Goal: Task Accomplishment & Management: Complete application form

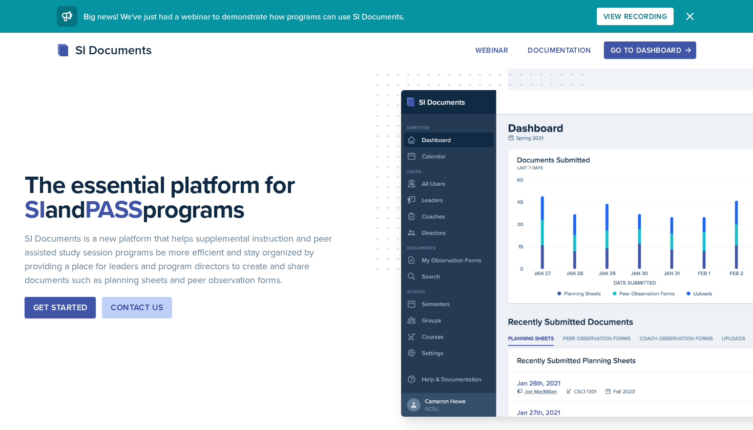
click at [647, 56] on button "Go to Dashboard" at bounding box center [650, 49] width 92 height 17
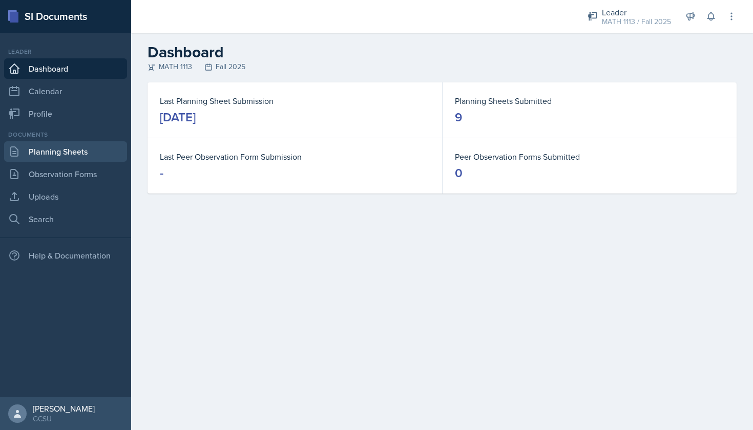
click at [84, 144] on link "Planning Sheets" at bounding box center [65, 151] width 123 height 20
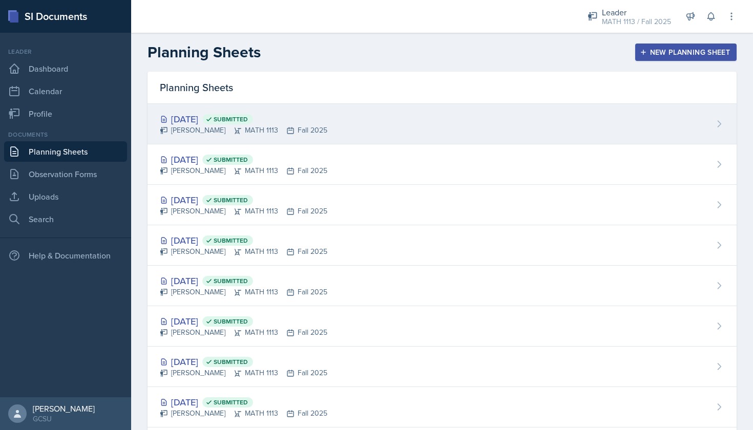
click at [293, 136] on div "[DATE] Submitted [PERSON_NAME] MATH 1113 Fall 2025" at bounding box center [442, 124] width 589 height 40
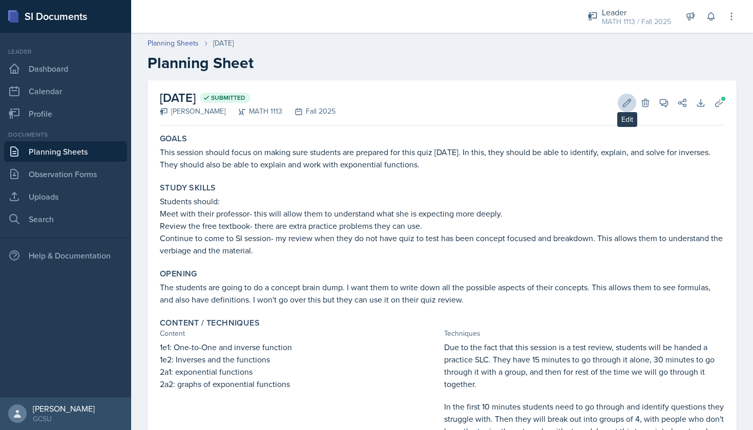
click at [627, 106] on icon at bounding box center [627, 103] width 10 height 10
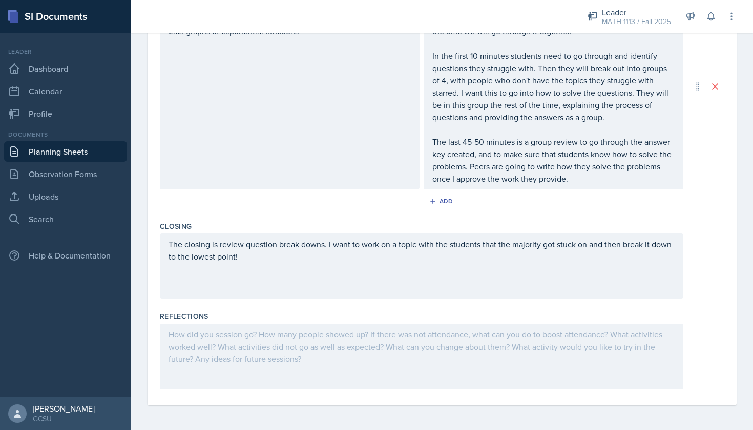
scroll to position [423, 0]
click at [354, 333] on div at bounding box center [421, 357] width 523 height 66
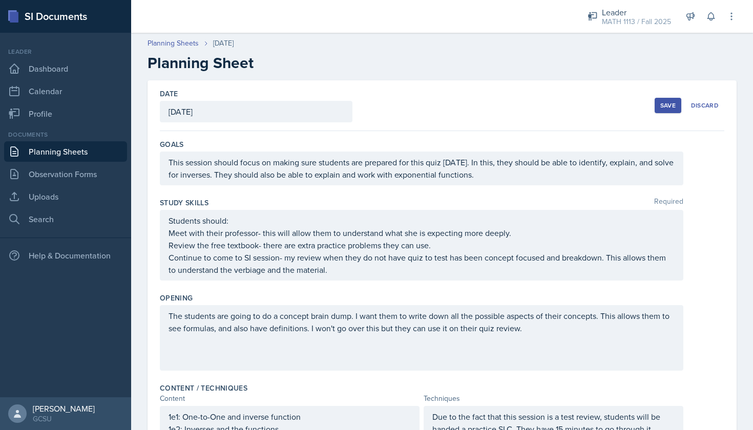
scroll to position [0, 0]
click at [673, 109] on div "Save" at bounding box center [667, 105] width 15 height 8
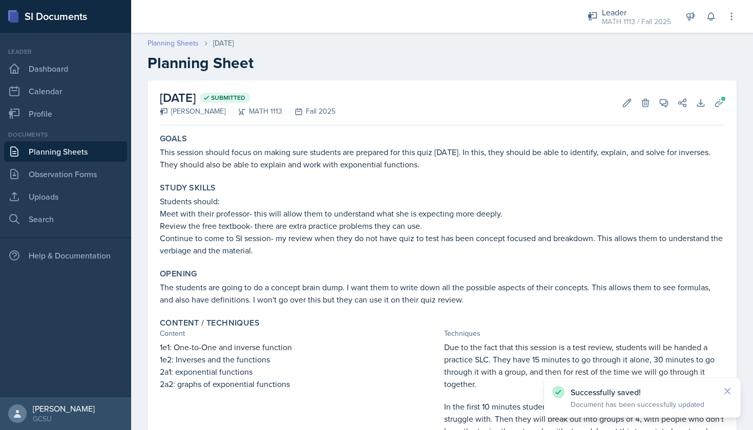
click at [172, 45] on link "Planning Sheets" at bounding box center [173, 43] width 51 height 11
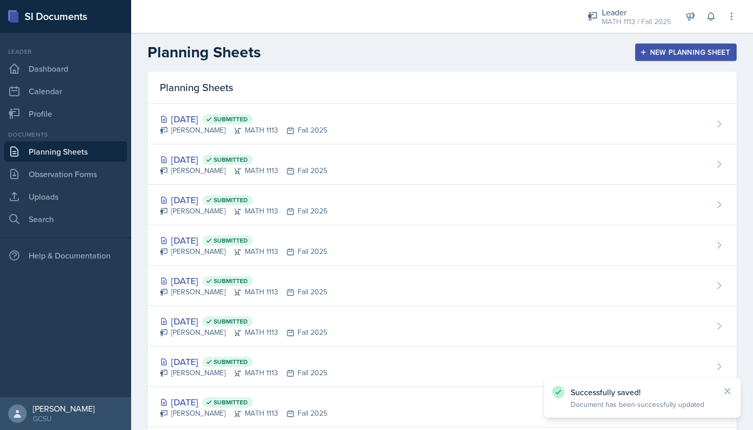
click at [674, 54] on div "New Planning Sheet" at bounding box center [686, 52] width 88 height 8
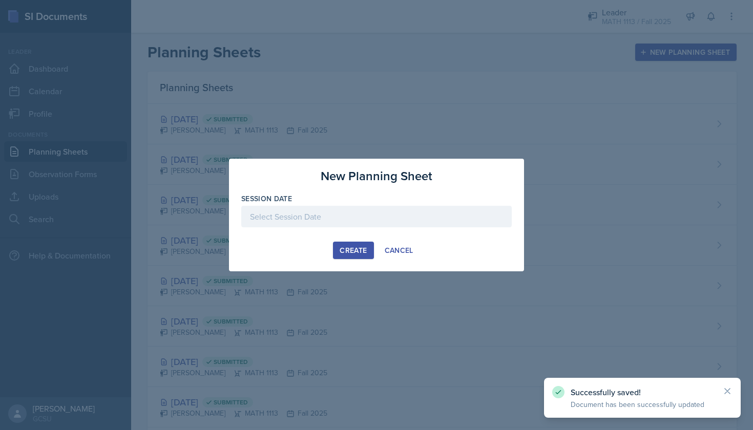
click at [351, 199] on div "Session Date" at bounding box center [376, 199] width 270 height 10
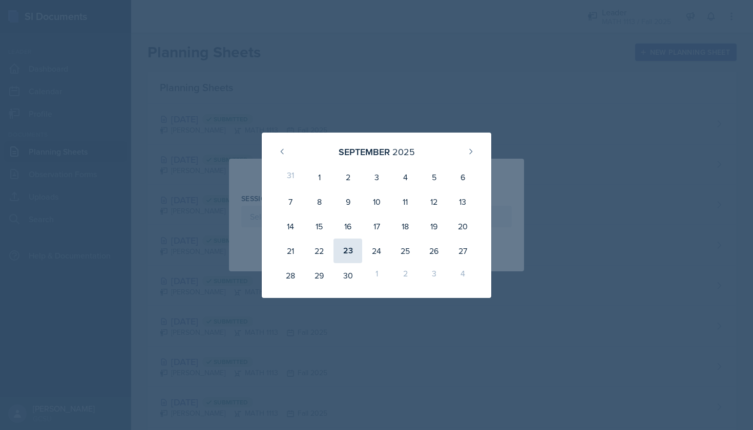
click at [346, 257] on div "23" at bounding box center [347, 251] width 29 height 25
type input "[DATE]"
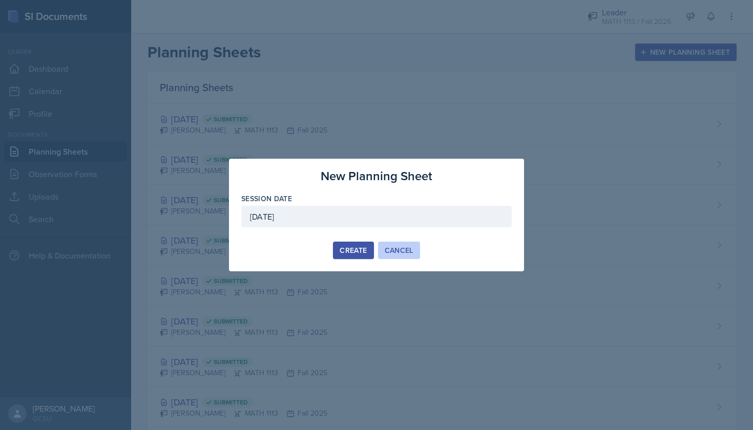
click at [378, 245] on button "Cancel" at bounding box center [399, 250] width 42 height 17
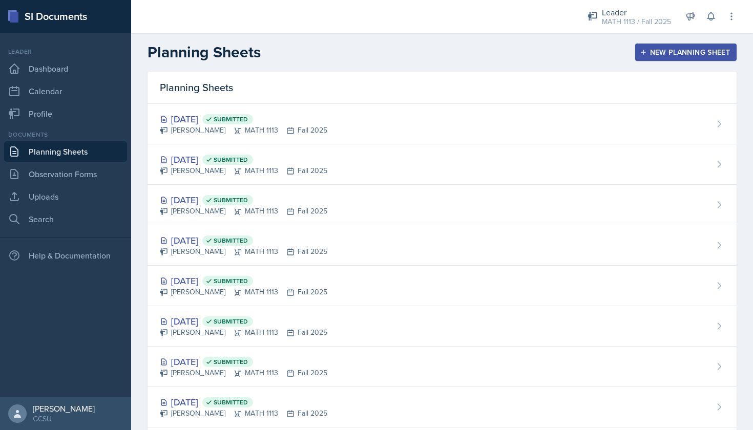
click at [672, 56] on div "New Planning Sheet" at bounding box center [686, 52] width 88 height 8
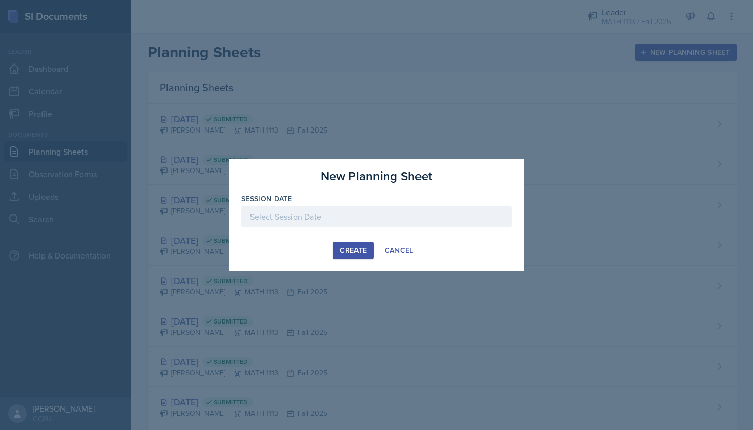
click at [339, 211] on div at bounding box center [376, 217] width 270 height 22
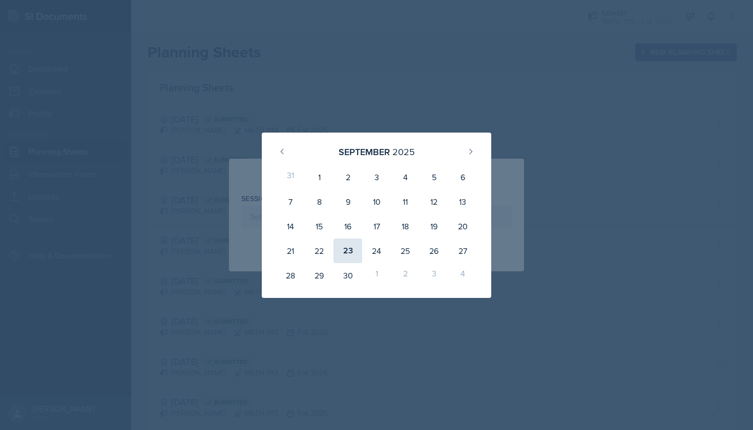
click at [347, 251] on div "23" at bounding box center [347, 251] width 29 height 25
type input "[DATE]"
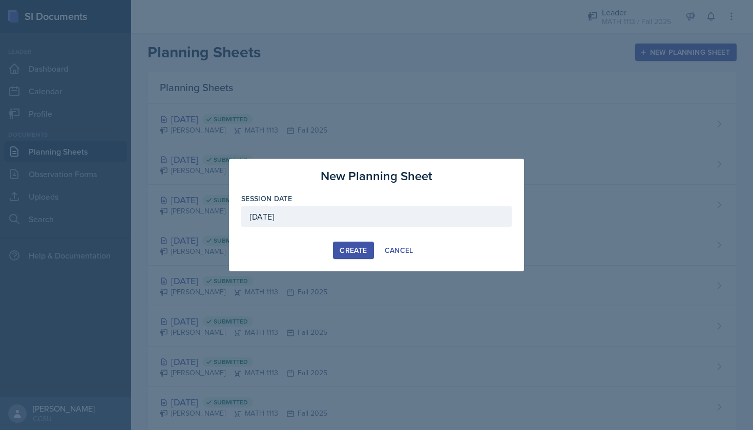
click at [348, 259] on div "New Planning Sheet Session Date [DATE] [DATE] 31 1 2 3 4 5 6 7 8 9 10 11 12 13 …" at bounding box center [376, 215] width 295 height 113
click at [344, 252] on div "Create" at bounding box center [353, 250] width 27 height 8
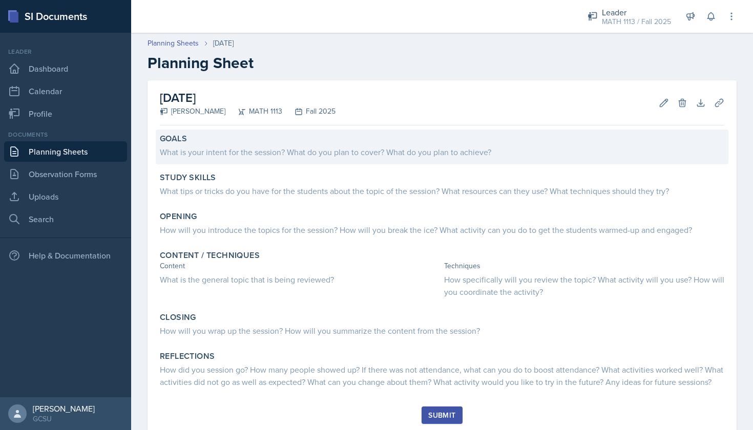
click at [269, 147] on div "What is your intent for the session? What do you plan to cover? What do you pla…" at bounding box center [442, 152] width 564 height 12
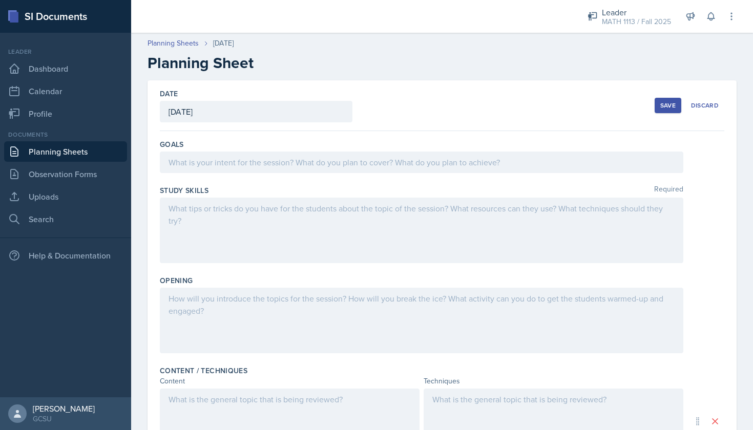
click at [370, 176] on div "Goals" at bounding box center [442, 158] width 564 height 46
click at [349, 150] on div "Goals" at bounding box center [442, 158] width 564 height 46
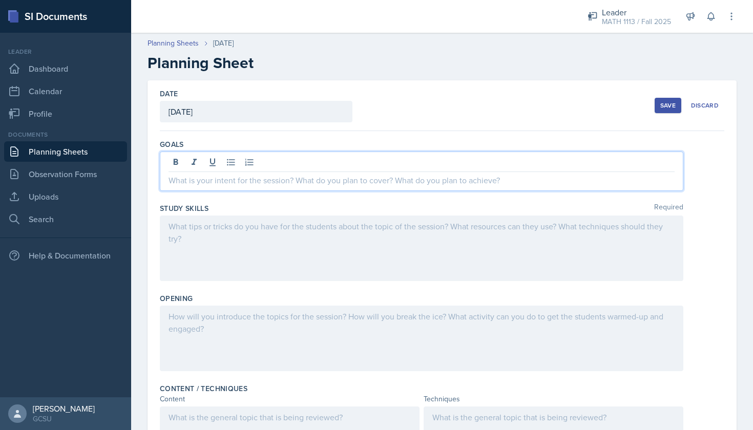
click at [349, 157] on div at bounding box center [421, 171] width 523 height 39
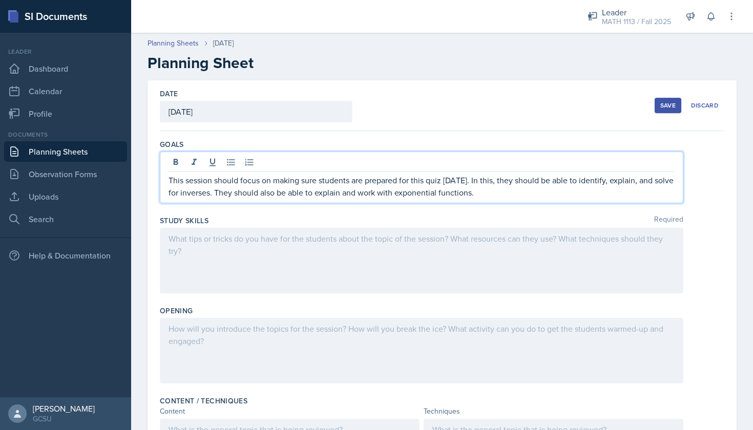
click at [443, 181] on p "This session should focus on making sure students are prepared for this quiz [D…" at bounding box center [422, 186] width 506 height 25
click at [431, 181] on p "This session should focus on making sure students are prepared for this quiz [D…" at bounding box center [422, 186] width 506 height 25
click at [402, 182] on p "This session should focus on making sure students are prepared for this quiz [D…" at bounding box center [422, 186] width 506 height 25
click at [430, 181] on p "This session should focus on making sure students are prepared for this quiz [D…" at bounding box center [422, 186] width 506 height 25
drag, startPoint x: 618, startPoint y: 184, endPoint x: 562, endPoint y: 181, distance: 55.4
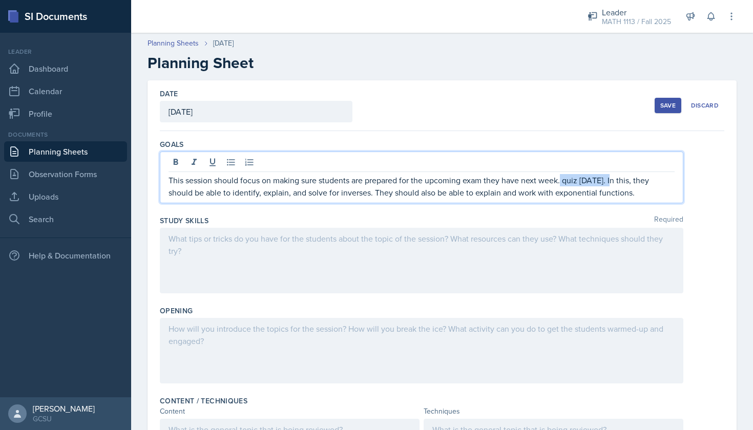
click at [562, 181] on p "This session should focus on making sure students are prepared for the upcoming…" at bounding box center [422, 186] width 506 height 25
click at [587, 203] on div "This session should focus on making sure students are prepared for the upcoming…" at bounding box center [421, 178] width 523 height 52
click at [578, 193] on p "This session should focus on making sure students are prepared for the upcoming…" at bounding box center [422, 186] width 506 height 25
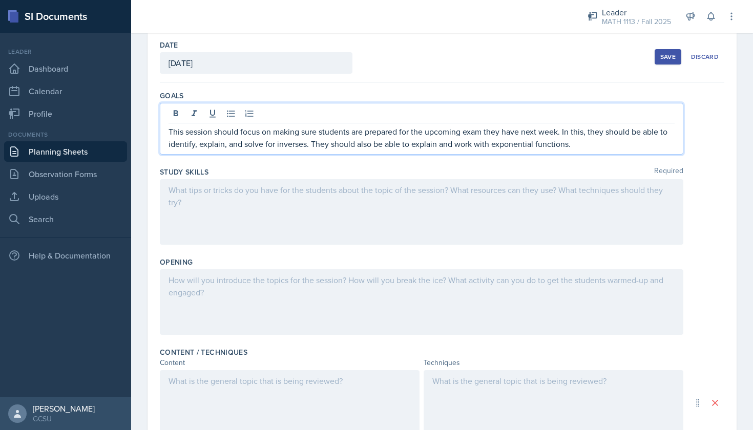
scroll to position [49, 0]
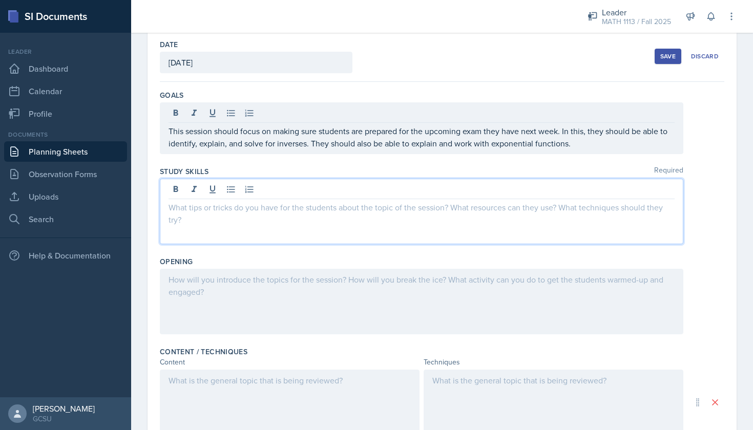
click at [578, 193] on div at bounding box center [421, 212] width 523 height 66
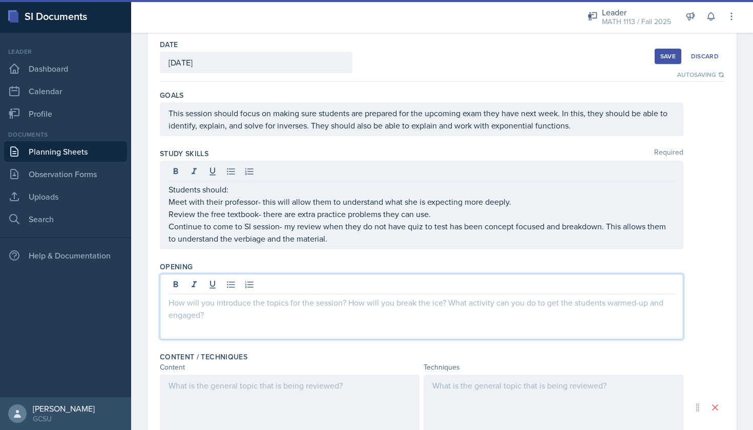
click at [293, 281] on div at bounding box center [421, 307] width 523 height 66
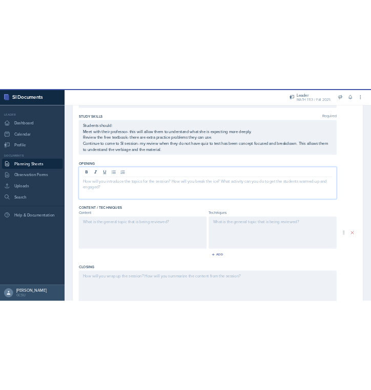
scroll to position [150, 0]
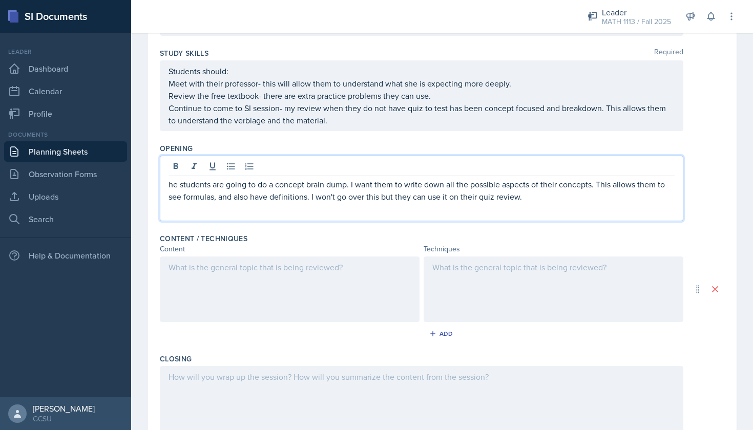
click at [164, 184] on div "he students are going to do a concept brain dump. I want them to write down all…" at bounding box center [421, 189] width 523 height 66
click at [174, 184] on p "he students are going to do a concept brain dump. I want them to write down all…" at bounding box center [422, 190] width 506 height 25
click at [171, 184] on p "he students are going to do a concept brain dump. I want them to write down all…" at bounding box center [422, 190] width 506 height 25
click at [170, 184] on p "he students are going to do a concept brain dump. I want them to write down all…" at bounding box center [422, 190] width 506 height 25
click at [309, 187] on p "The students are going to do a concept brain dump. I want them to write down al…" at bounding box center [422, 190] width 506 height 25
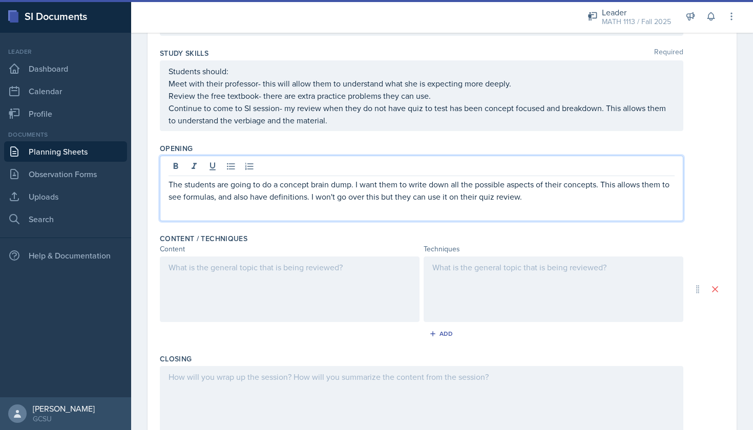
click at [352, 184] on p "The students are going to do a concept brain dump. I want them to write down al…" at bounding box center [422, 190] width 506 height 25
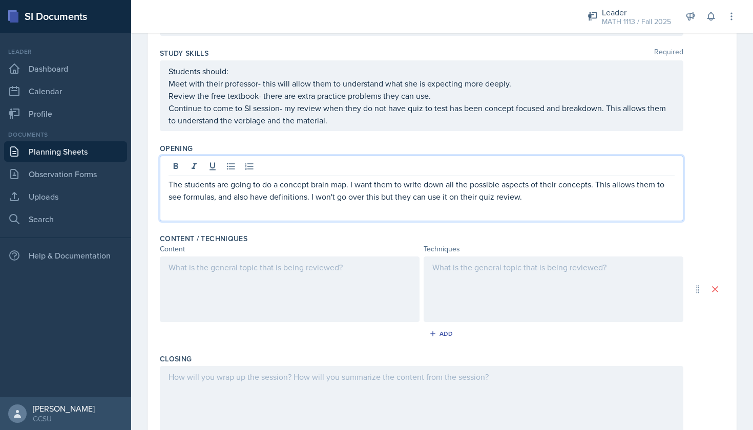
click at [594, 196] on p "The students are going to do a concept brain map. I want them to write down all…" at bounding box center [422, 190] width 506 height 25
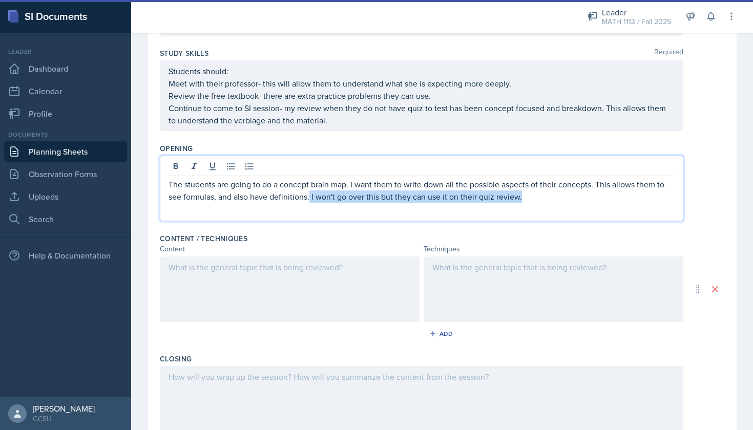
drag, startPoint x: 525, startPoint y: 198, endPoint x: 309, endPoint y: 194, distance: 216.7
click at [309, 194] on p "The students are going to do a concept brain map. I want them to write down all…" at bounding box center [422, 190] width 506 height 25
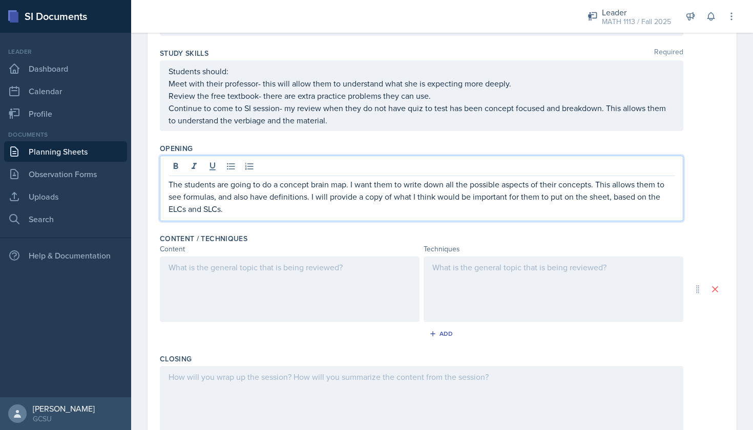
click at [354, 314] on div at bounding box center [290, 290] width 260 height 66
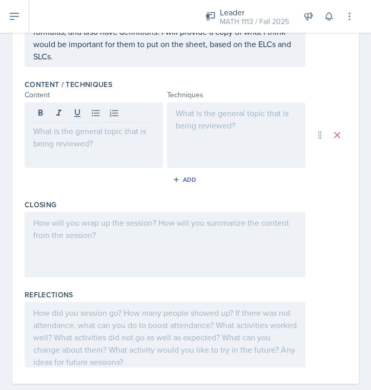
scroll to position [359, 0]
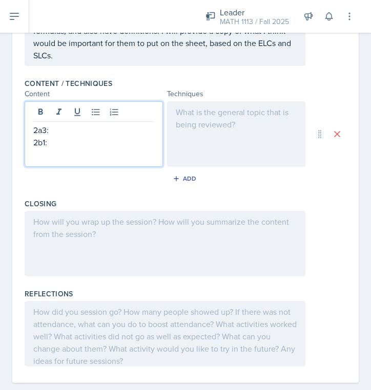
click at [33, 130] on p "2a3:" at bounding box center [93, 130] width 121 height 12
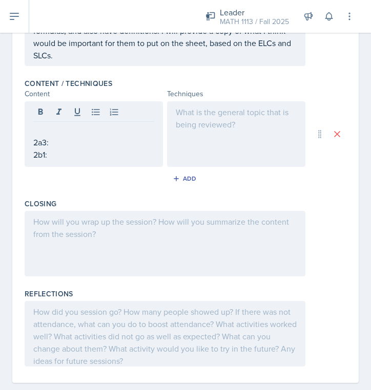
click at [37, 122] on div "2a3: 2b1:" at bounding box center [94, 134] width 138 height 66
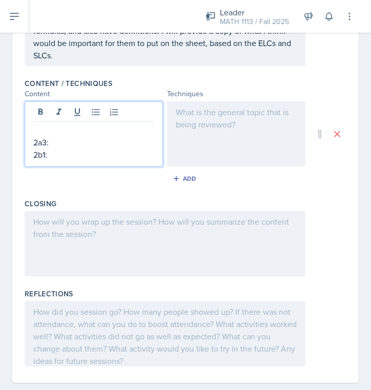
click at [35, 130] on p at bounding box center [93, 130] width 121 height 12
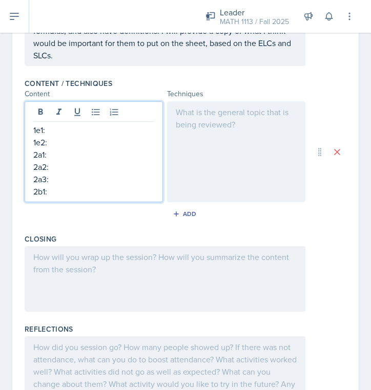
click at [196, 128] on div at bounding box center [236, 151] width 138 height 101
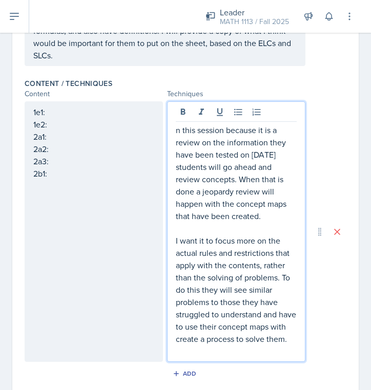
click at [273, 207] on p "n this session because it is a review on the information they have been tested …" at bounding box center [236, 173] width 121 height 98
drag, startPoint x: 268, startPoint y: 221, endPoint x: 263, endPoint y: 214, distance: 8.8
click at [263, 215] on p "n this session because it is a review on the information they have been tested …" at bounding box center [236, 173] width 121 height 98
click at [263, 214] on p "n this session because it is a review on the information they have been tested …" at bounding box center [236, 173] width 121 height 98
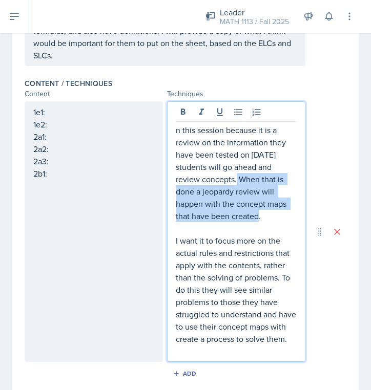
drag, startPoint x: 239, startPoint y: 180, endPoint x: 262, endPoint y: 221, distance: 47.0
click at [262, 221] on p "n this session because it is a review on the information they have been tested …" at bounding box center [236, 173] width 121 height 98
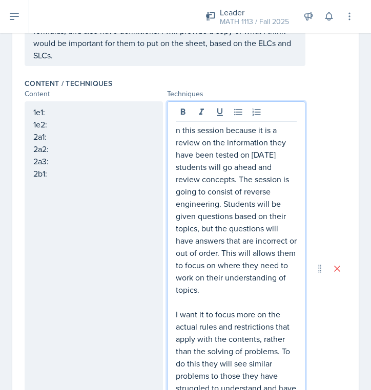
click at [277, 252] on p "n this session because it is a review on the information they have been tested …" at bounding box center [236, 210] width 121 height 172
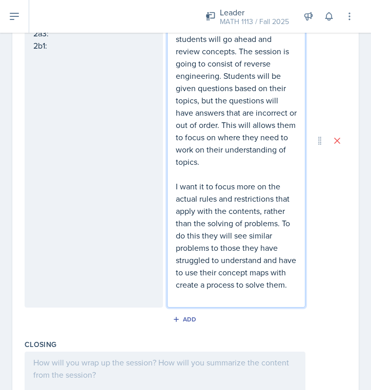
scroll to position [490, 0]
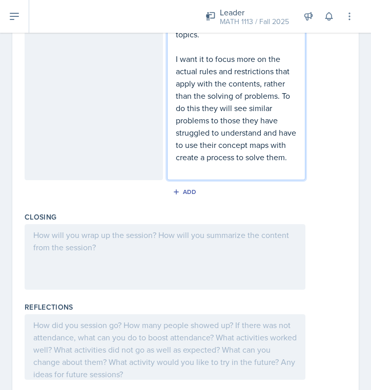
click at [246, 252] on div at bounding box center [165, 257] width 281 height 66
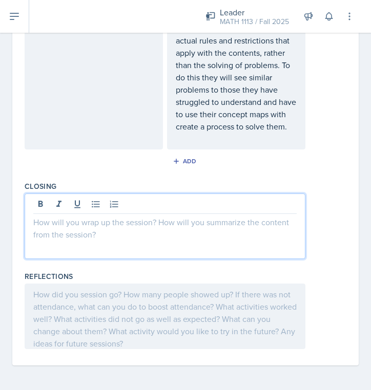
scroll to position [640, 0]
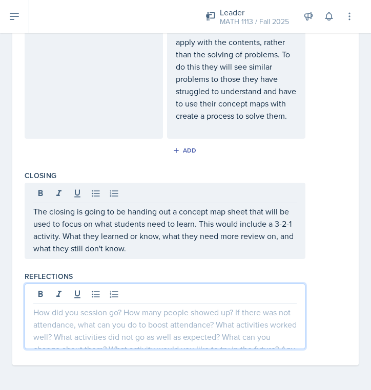
click at [133, 303] on div at bounding box center [165, 317] width 281 height 66
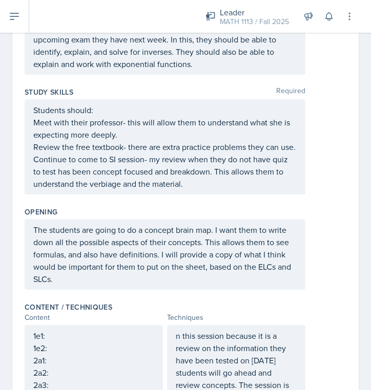
scroll to position [143, 0]
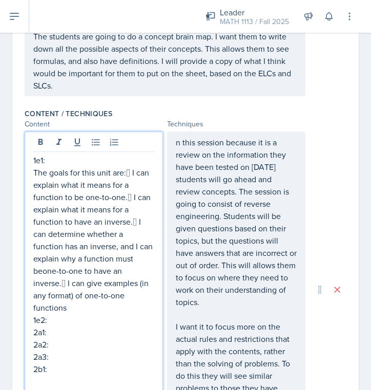
scroll to position [338, 0]
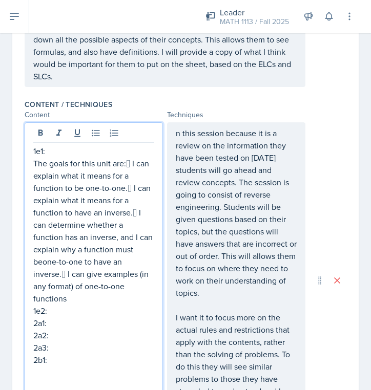
click at [124, 164] on p "The goals for this unit are: I can explain what it means for a function to be …" at bounding box center [93, 231] width 121 height 148
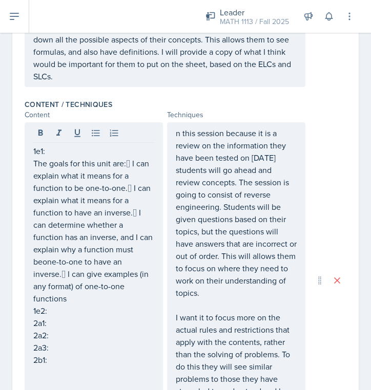
click at [32, 165] on div "1e1: The goals for this unit are: I can explain what it means for a function t…" at bounding box center [94, 280] width 138 height 317
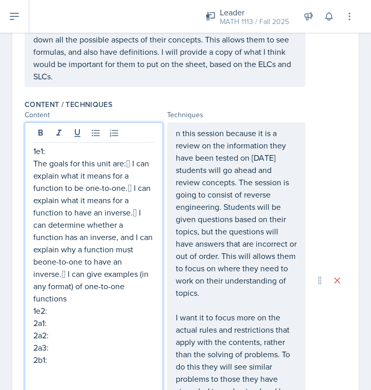
click at [68, 305] on p "1e2:" at bounding box center [93, 311] width 121 height 12
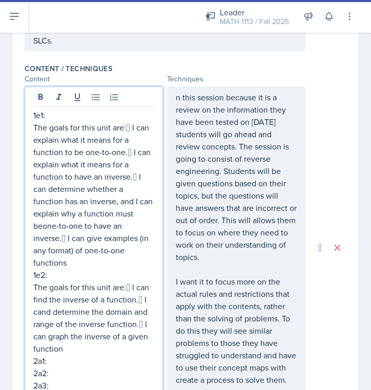
scroll to position [387, 0]
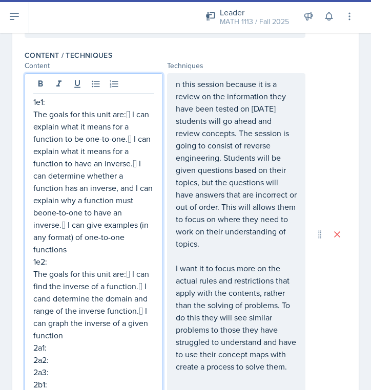
click at [47, 342] on p "2a1:" at bounding box center [93, 348] width 121 height 12
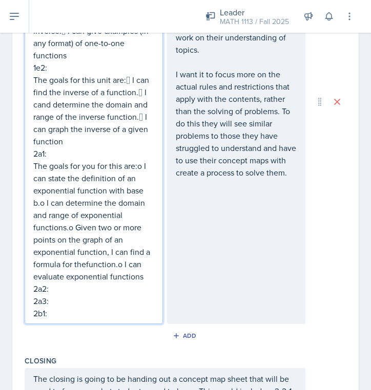
scroll to position [585, 0]
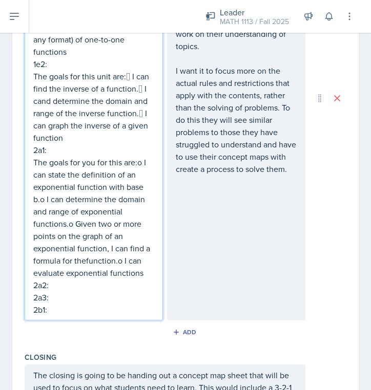
click at [66, 279] on p "2a2:" at bounding box center [93, 285] width 121 height 12
click at [58, 279] on p "2a2:" at bounding box center [93, 285] width 121 height 12
click at [48, 279] on p "2a2:" at bounding box center [93, 285] width 121 height 12
click at [55, 279] on p "2a2:" at bounding box center [93, 285] width 121 height 12
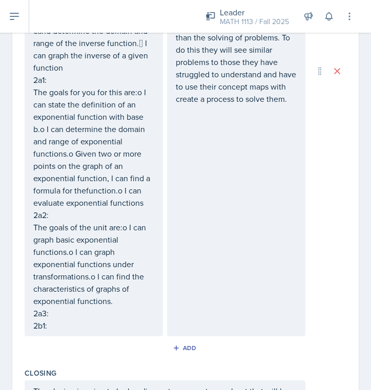
scroll to position [675, 0]
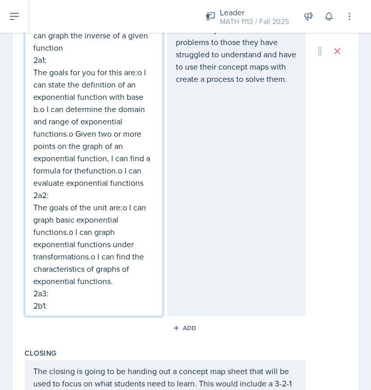
click at [60, 287] on p "2a3:" at bounding box center [93, 293] width 121 height 12
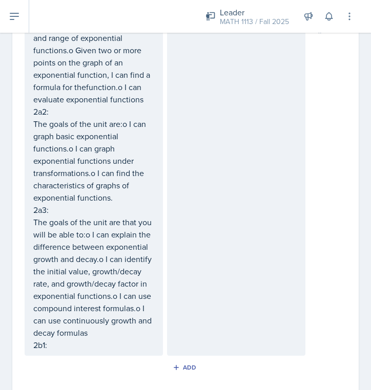
scroll to position [759, 0]
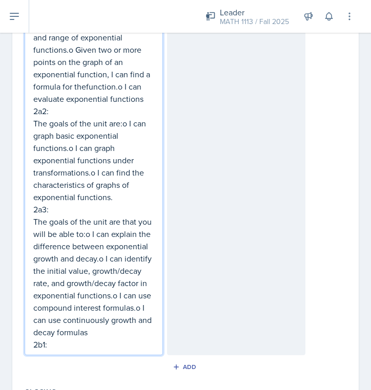
click at [85, 224] on p "The goals of the unit are that you will be able to:o I can explain the differen…" at bounding box center [93, 277] width 121 height 123
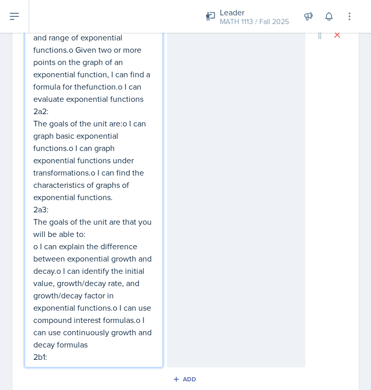
click at [58, 256] on p "o I can explain the difference between exponential growth and decay.o I can ide…" at bounding box center [93, 295] width 121 height 111
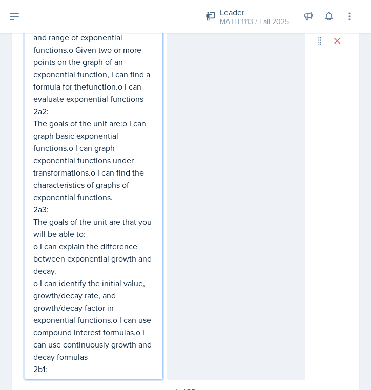
click at [113, 308] on p "o I can identify the initial value, growth/decay rate, and growth/decay factor …" at bounding box center [93, 320] width 121 height 86
click at [68, 335] on p "o I can use compound interest formulas.o I can use continuously growth and deca…" at bounding box center [93, 344] width 121 height 37
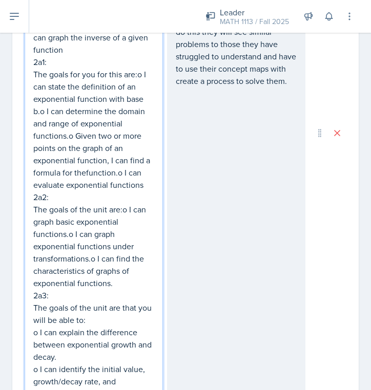
scroll to position [667, 0]
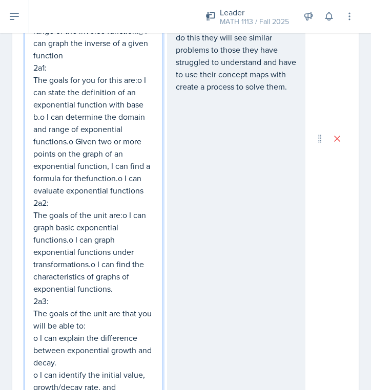
click at [70, 228] on p "The goals of the unit are:o I can graph basic exponential functions.o I can gra…" at bounding box center [93, 252] width 121 height 86
click at [69, 228] on p "The goals of the unit are:o I can graph basic exponential functions.o I can gra…" at bounding box center [93, 252] width 121 height 86
click at [150, 252] on p "o I can graph exponential functions under transformations.o I can find the char…" at bounding box center [93, 270] width 121 height 49
click at [122, 209] on p "The goals of the unit are:o I can graph basic exponential functions." at bounding box center [93, 227] width 121 height 37
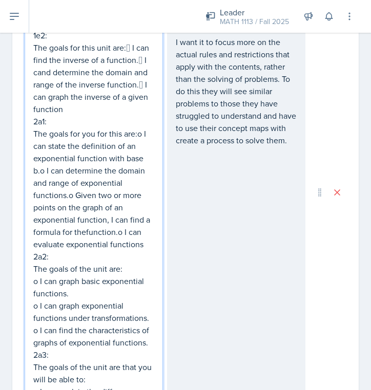
scroll to position [586, 0]
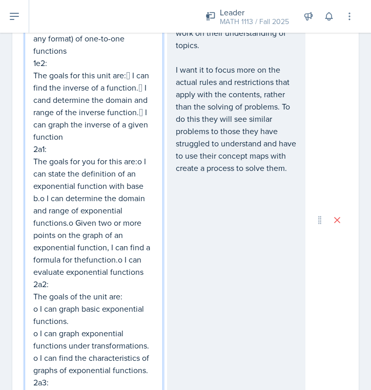
click at [137, 155] on p "The goals for you for this are:o I can state the definition of an exponential f…" at bounding box center [93, 216] width 121 height 123
click at [43, 187] on p "o I can state the definition of an exponential function with base b.o I can det…" at bounding box center [93, 222] width 121 height 111
click at [41, 187] on p "o I can state the definition of an exponential function with base b.o I can det…" at bounding box center [93, 222] width 121 height 111
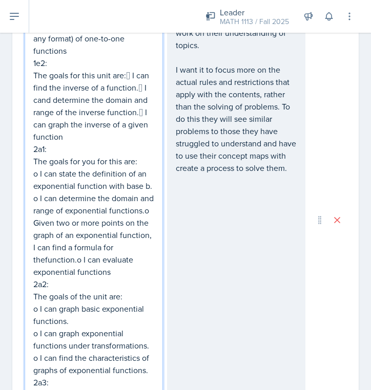
click at [144, 199] on p "o I can determine the domain and range of exponential functions.o Given two or …" at bounding box center [93, 235] width 121 height 86
click at [77, 250] on p "o Given two or more points on the graph of an exponential function, I can find …" at bounding box center [93, 247] width 121 height 61
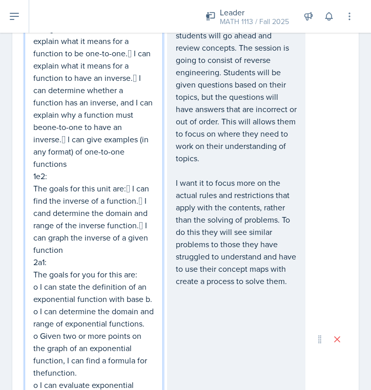
scroll to position [472, 0]
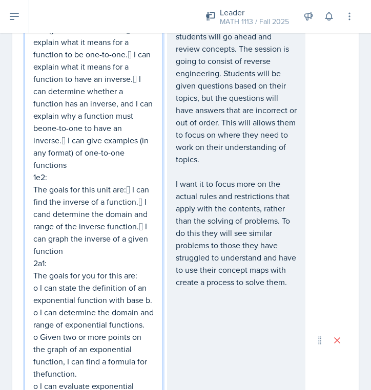
click at [126, 183] on p "The goals for this unit are: I can find the inverse of a function. I cand det…" at bounding box center [93, 220] width 121 height 74
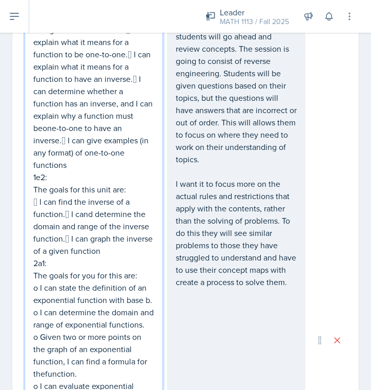
click at [64, 199] on p " I can find the inverse of a function. I cand determine the domain and range …" at bounding box center [93, 226] width 121 height 61
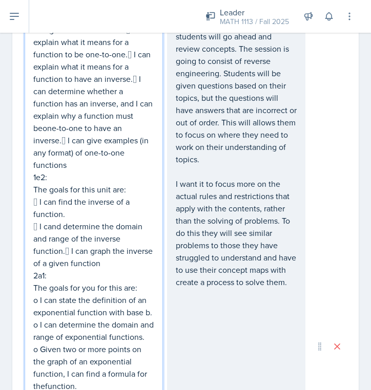
click at [64, 241] on p " I cand determine the domain and range of the inverse function. I can graph t…" at bounding box center [93, 244] width 121 height 49
click at [56, 220] on p " I cand determine the domain and range of the inverse function." at bounding box center [93, 232] width 121 height 25
click at [59, 220] on p " I cand determine the domain and range of the inverse function." at bounding box center [93, 232] width 121 height 25
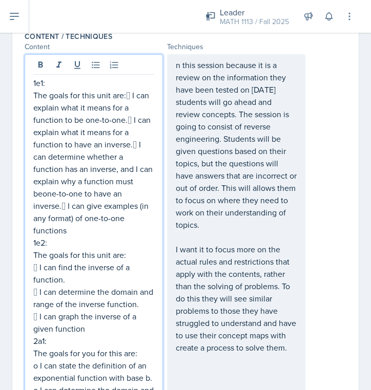
scroll to position [393, 0]
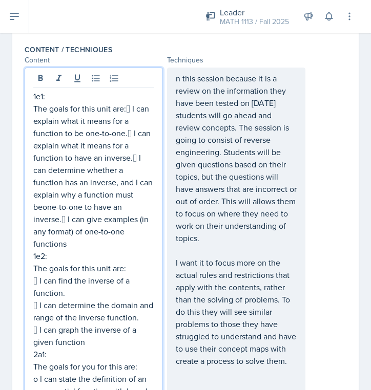
click at [127, 109] on p "The goals for this unit are: I can explain what it means for a function to be …" at bounding box center [93, 176] width 121 height 148
click at [133, 133] on p " I can explain what it means for a function to be one-to-one. I can explain w…" at bounding box center [93, 182] width 121 height 135
click at [140, 158] on p " I can explain what it means for a function to have an inverse. I can determi…" at bounding box center [93, 194] width 121 height 111
click at [62, 219] on p " I can determine whether a function has an inverse, and I can explain why a fu…" at bounding box center [93, 207] width 121 height 86
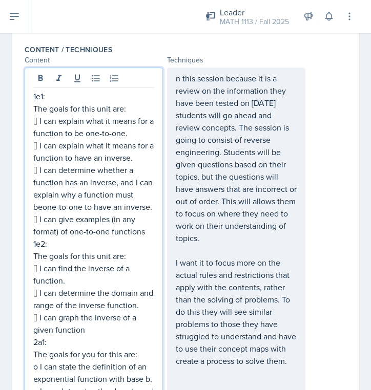
click at [42, 206] on p " I can determine whether a function has an inverse, and I can explain why a fu…" at bounding box center [93, 188] width 121 height 49
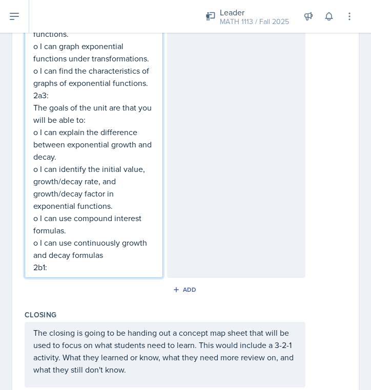
scroll to position [883, 0]
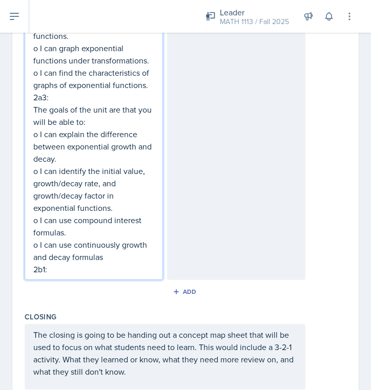
click at [124, 264] on p "2b1:" at bounding box center [93, 269] width 121 height 12
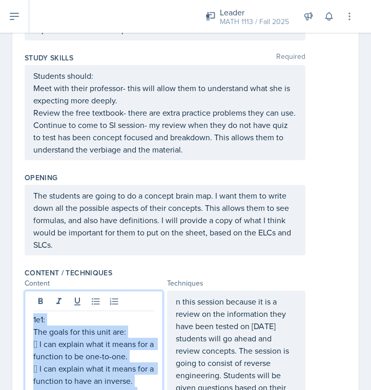
scroll to position [99, 0]
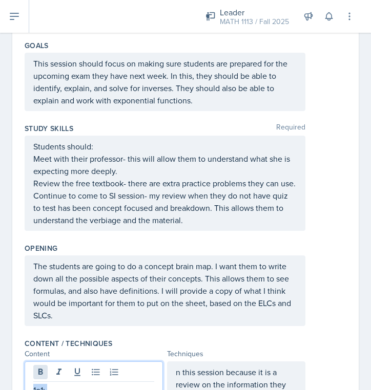
drag, startPoint x: 111, startPoint y: 256, endPoint x: 35, endPoint y: 375, distance: 140.7
copy div "3l0: Ips dolor sit amet cons adi:  E sed doeiusm temp in utlab etd m aliquaen …"
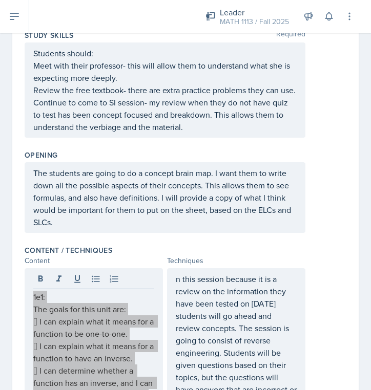
scroll to position [224, 0]
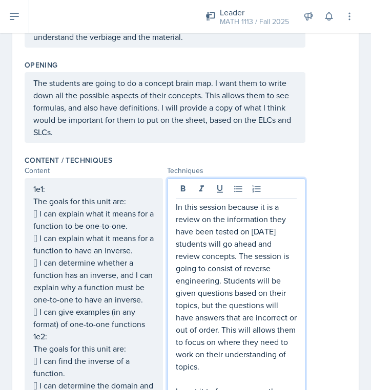
scroll to position [296, 0]
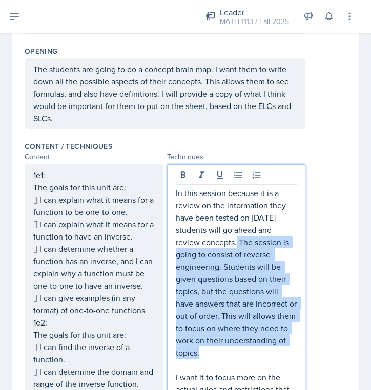
drag, startPoint x: 239, startPoint y: 242, endPoint x: 274, endPoint y: 355, distance: 118.4
click at [274, 355] on p "In this session because it is a review on the information they have been tested…" at bounding box center [236, 273] width 121 height 172
copy p "The session is going to consist of reverse engineering. Students will be given …"
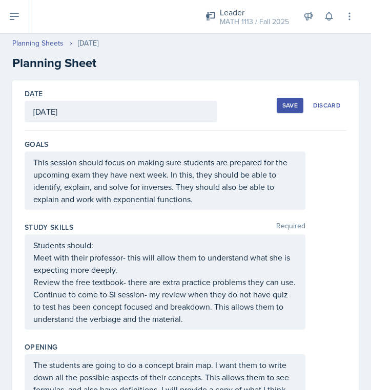
scroll to position [0, 0]
click at [287, 110] on button "Save" at bounding box center [290, 105] width 27 height 15
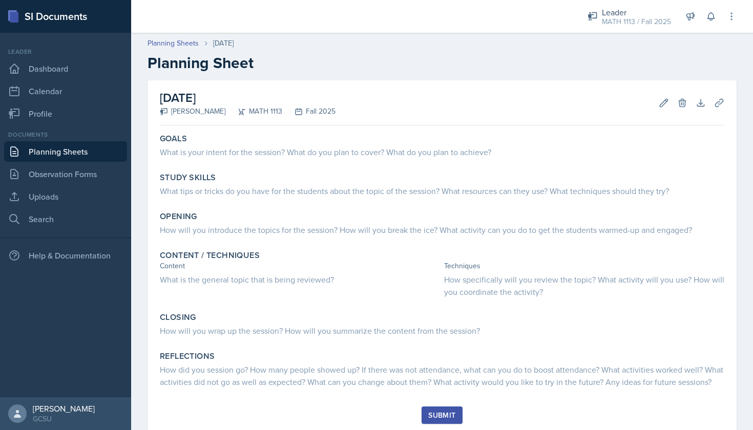
click at [190, 37] on header "Planning Sheets Sep 23rd, 2025 Planning Sheet" at bounding box center [442, 55] width 622 height 55
click at [189, 45] on link "Planning Sheets" at bounding box center [173, 43] width 51 height 11
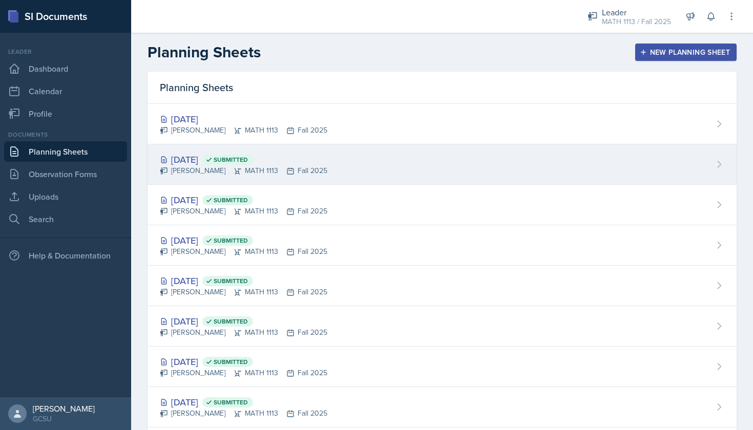
click at [204, 169] on div "Lauren Jones MATH 1113 Fall 2025" at bounding box center [243, 170] width 167 height 11
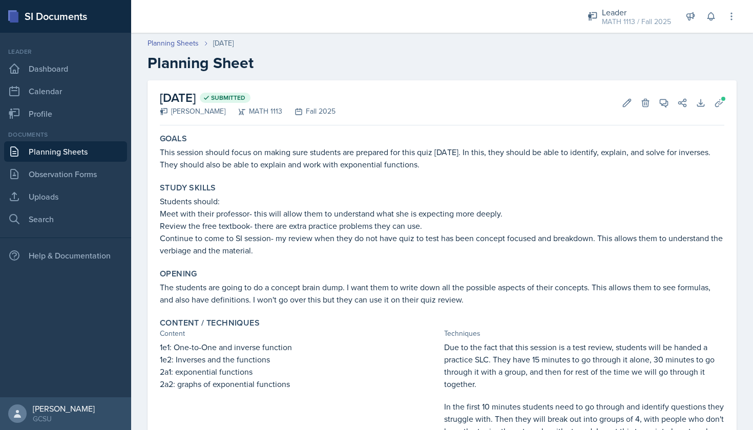
drag, startPoint x: 159, startPoint y: 152, endPoint x: 449, endPoint y: 166, distance: 289.7
click at [449, 166] on div "Goals This session should focus on making sure students are prepared for this q…" at bounding box center [442, 152] width 573 height 45
copy p "This session should focus on making sure students are prepared for this quiz [D…"
click at [181, 204] on p "Students should:" at bounding box center [442, 201] width 564 height 12
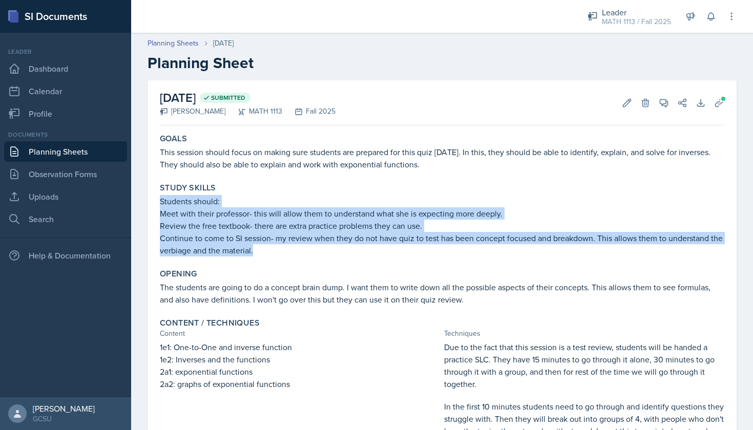
drag, startPoint x: 158, startPoint y: 203, endPoint x: 254, endPoint y: 252, distance: 107.2
click at [254, 252] on div "Study Skills Students should: Meet with their professor- this will allow them t…" at bounding box center [442, 220] width 573 height 82
copy div "Students should: Meet with their professor- this will allow them to understand …"
click at [171, 292] on p "The students are going to do a concept brain dump. I want them to write down al…" at bounding box center [442, 293] width 564 height 25
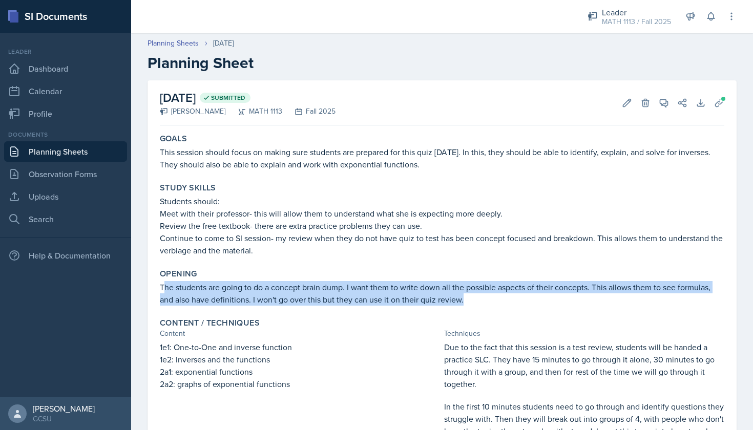
copy p "he students are going to do a concept brain dump. I want them to write down all…"
drag, startPoint x: 163, startPoint y: 289, endPoint x: 475, endPoint y: 307, distance: 312.9
click at [475, 307] on div "Opening The students are going to do a concept brain dump. I want them to write…" at bounding box center [442, 287] width 573 height 45
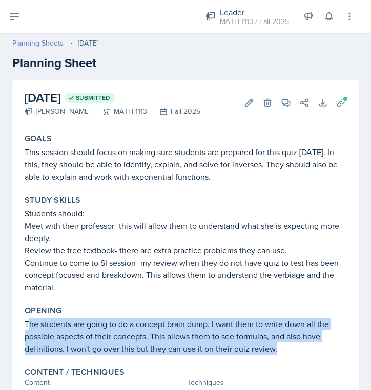
click at [44, 44] on link "Planning Sheets" at bounding box center [37, 43] width 51 height 11
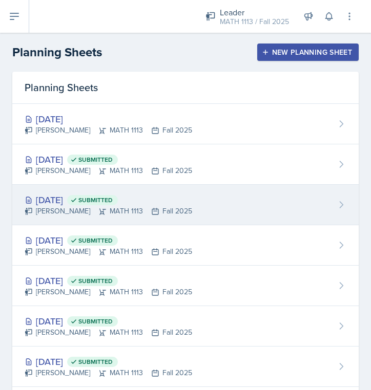
click at [86, 198] on div "Sep 16th, 2025 Submitted" at bounding box center [108, 200] width 167 height 14
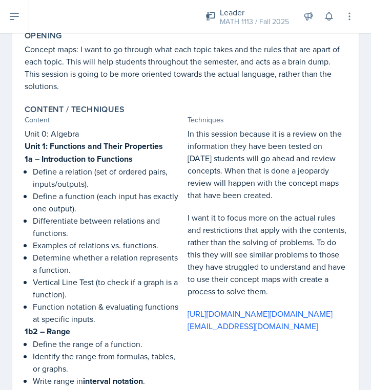
scroll to position [252, 0]
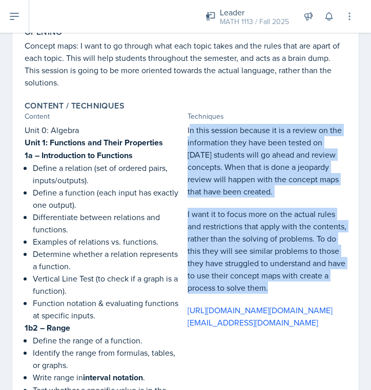
copy div "n this session because it is a review on the information they have been tested …"
drag, startPoint x: 188, startPoint y: 130, endPoint x: 303, endPoint y: 290, distance: 197.2
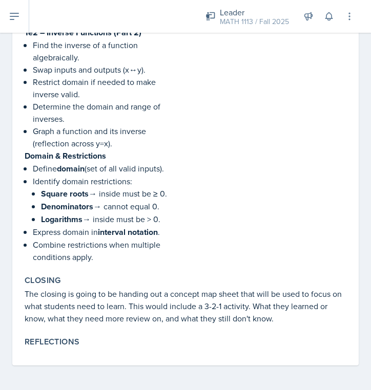
scroll to position [0, 0]
click at [22, 290] on div "Closing The closing is going to be handing out a concept map sheet that will be…" at bounding box center [185, 299] width 330 height 57
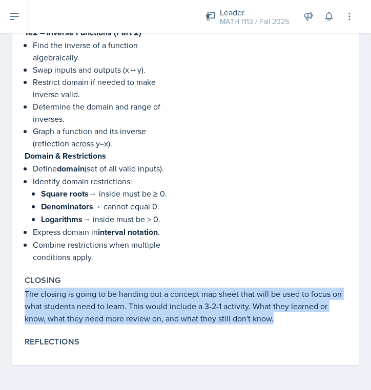
drag, startPoint x: 22, startPoint y: 290, endPoint x: 271, endPoint y: 321, distance: 250.8
click at [271, 320] on div "Closing The closing is going to be handing out a concept map sheet that will be…" at bounding box center [185, 299] width 330 height 57
copy p "The closing is going to be handing out a concept map sheet that will be used to…"
